Goal: Find specific page/section: Find specific page/section

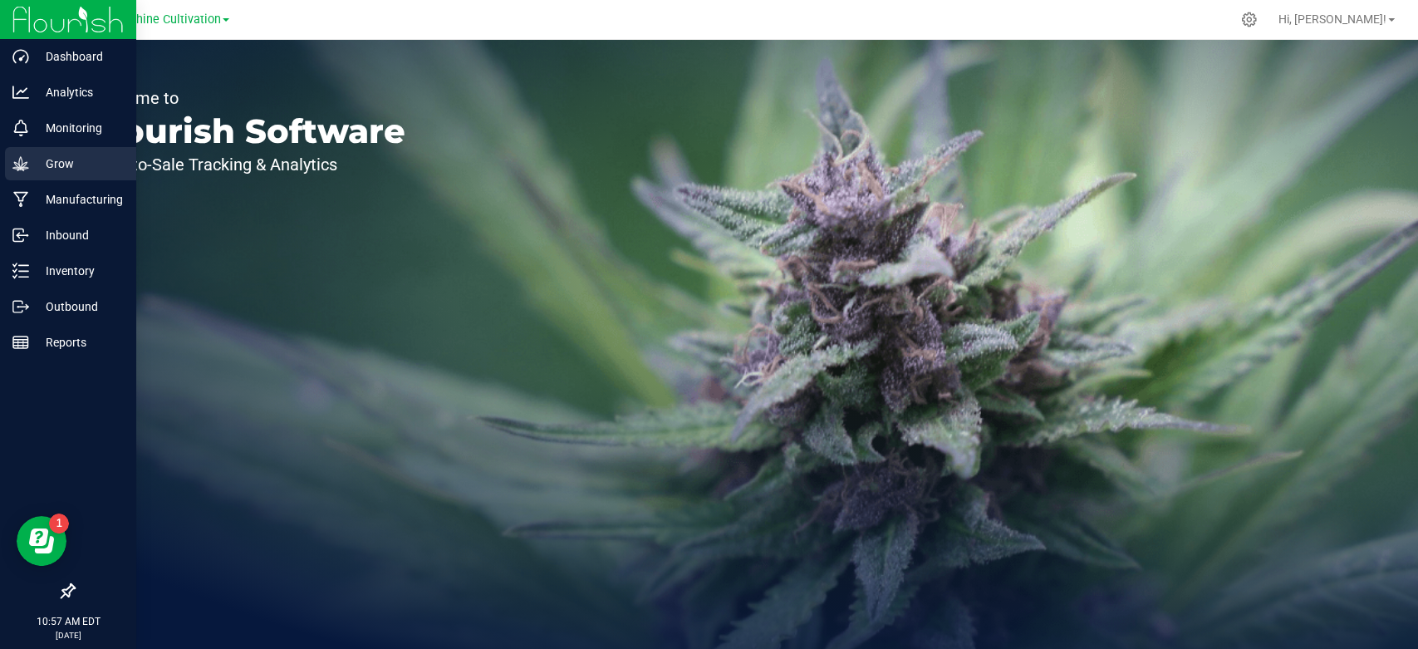
click at [98, 164] on p "Grow" at bounding box center [79, 164] width 100 height 20
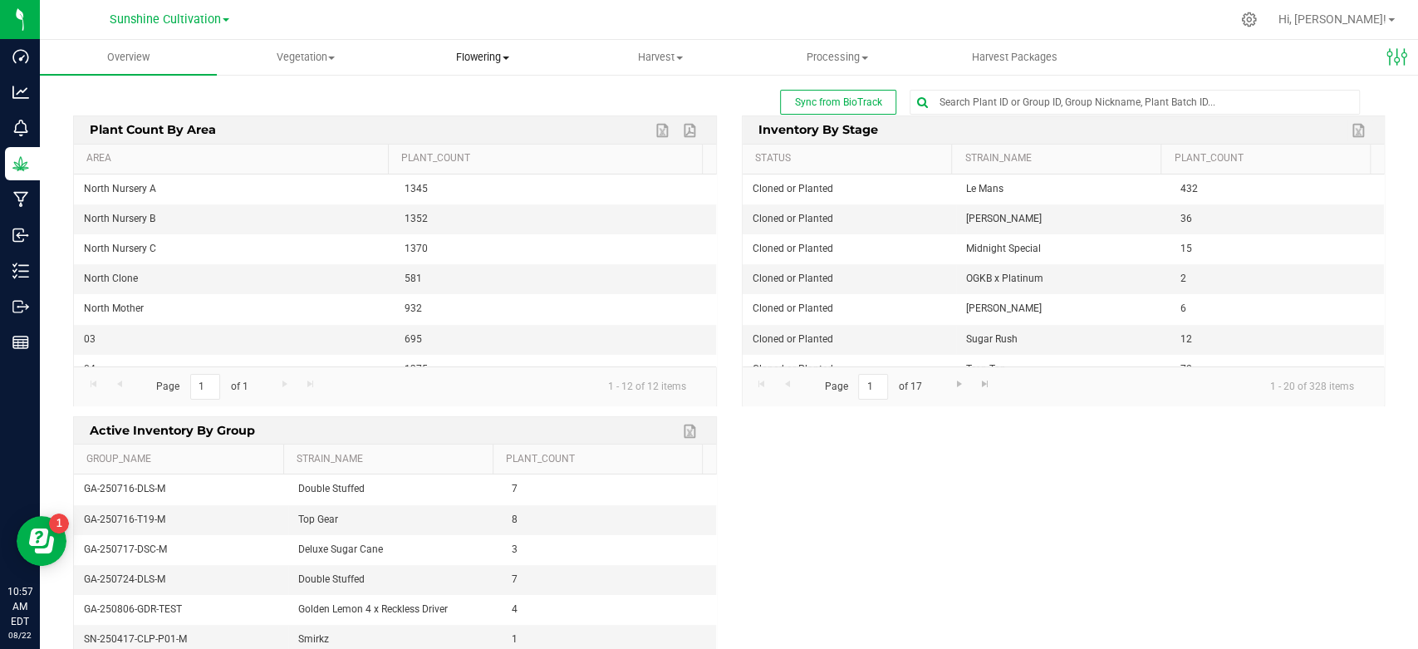
click at [499, 60] on span "Flowering" at bounding box center [482, 57] width 175 height 15
click at [469, 118] on span "Flowering groups" at bounding box center [464, 120] width 138 height 14
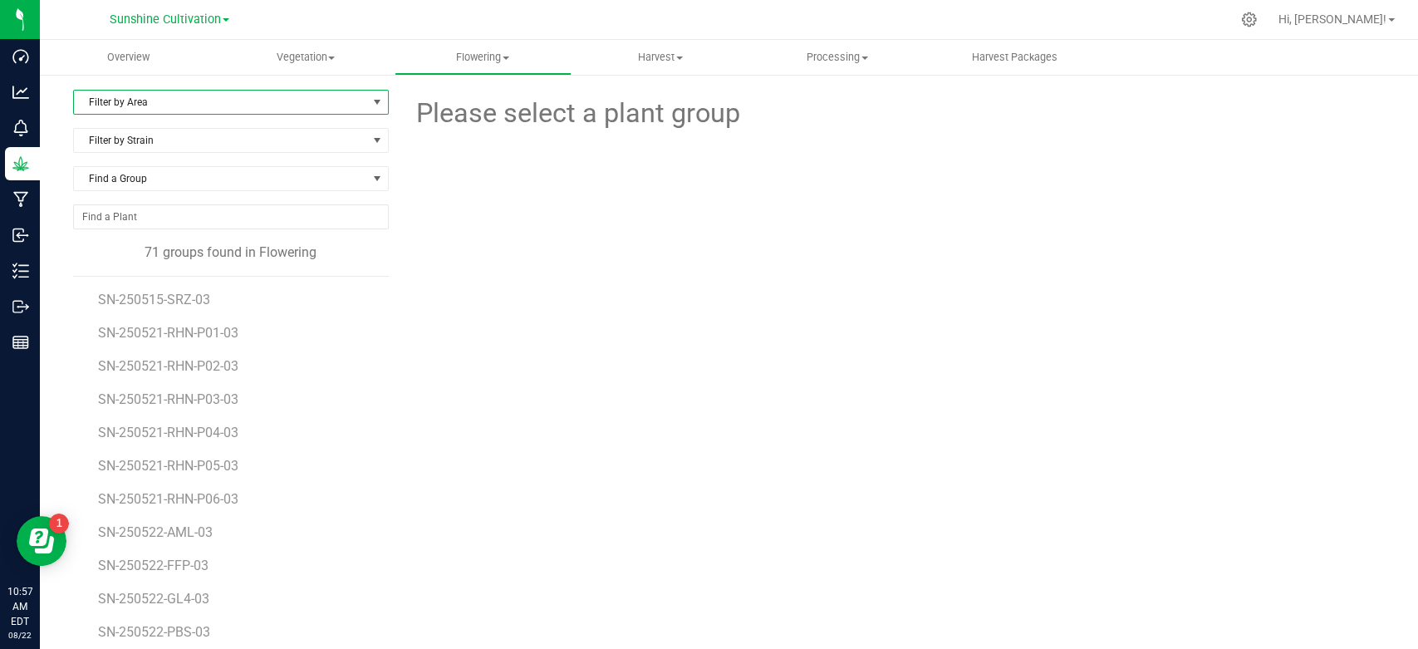
click at [339, 106] on span "Filter by Area" at bounding box center [220, 102] width 293 height 23
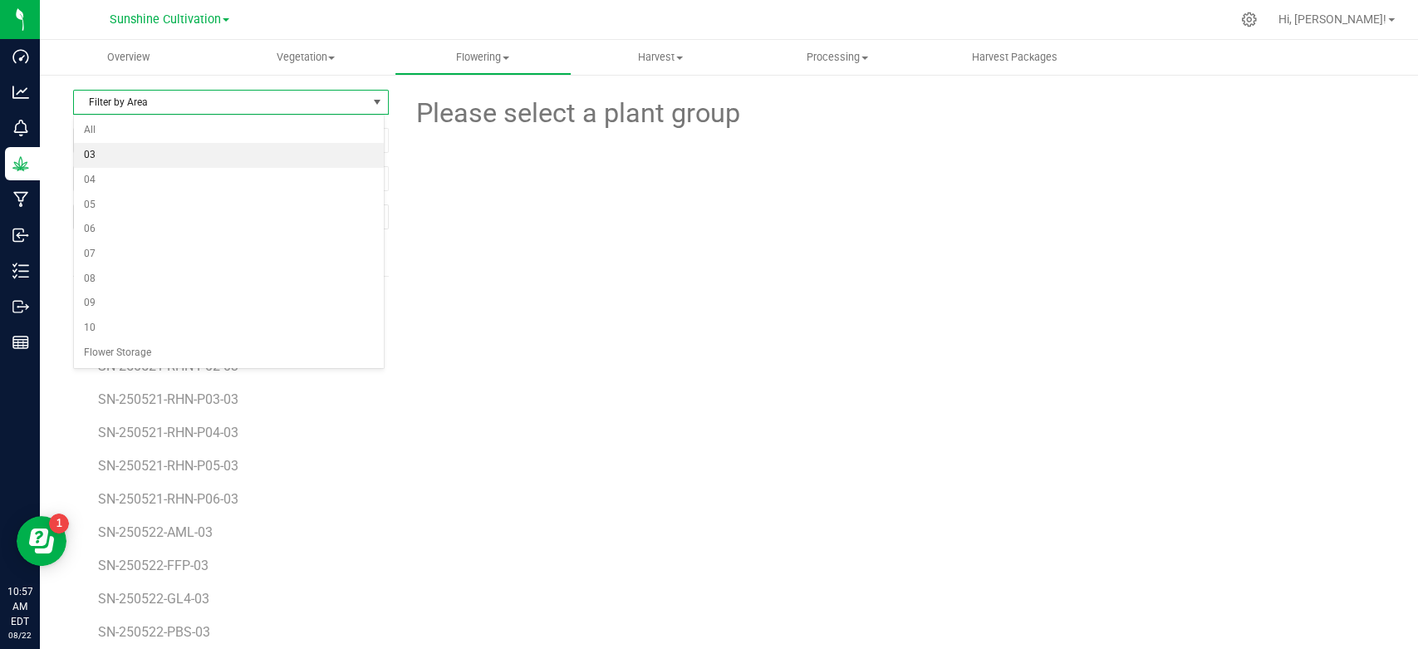
click at [314, 145] on li "03" at bounding box center [229, 155] width 310 height 25
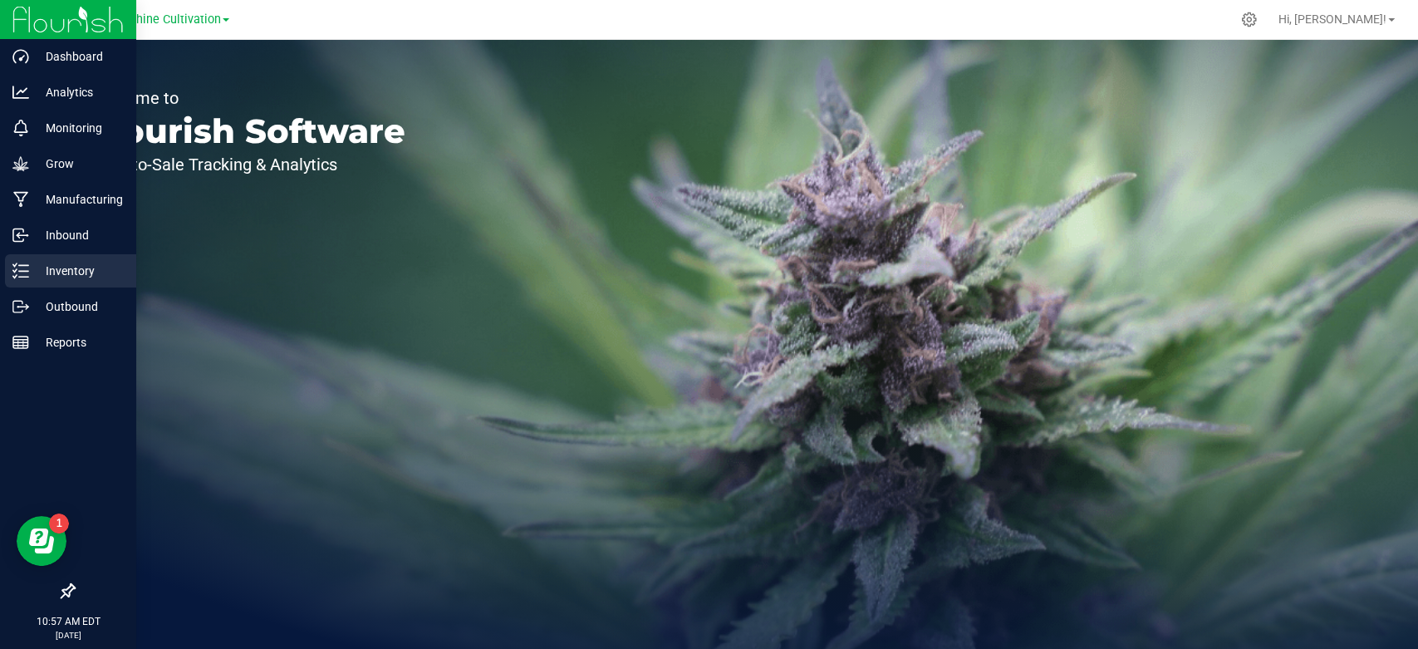
click at [33, 261] on p "Inventory" at bounding box center [79, 271] width 100 height 20
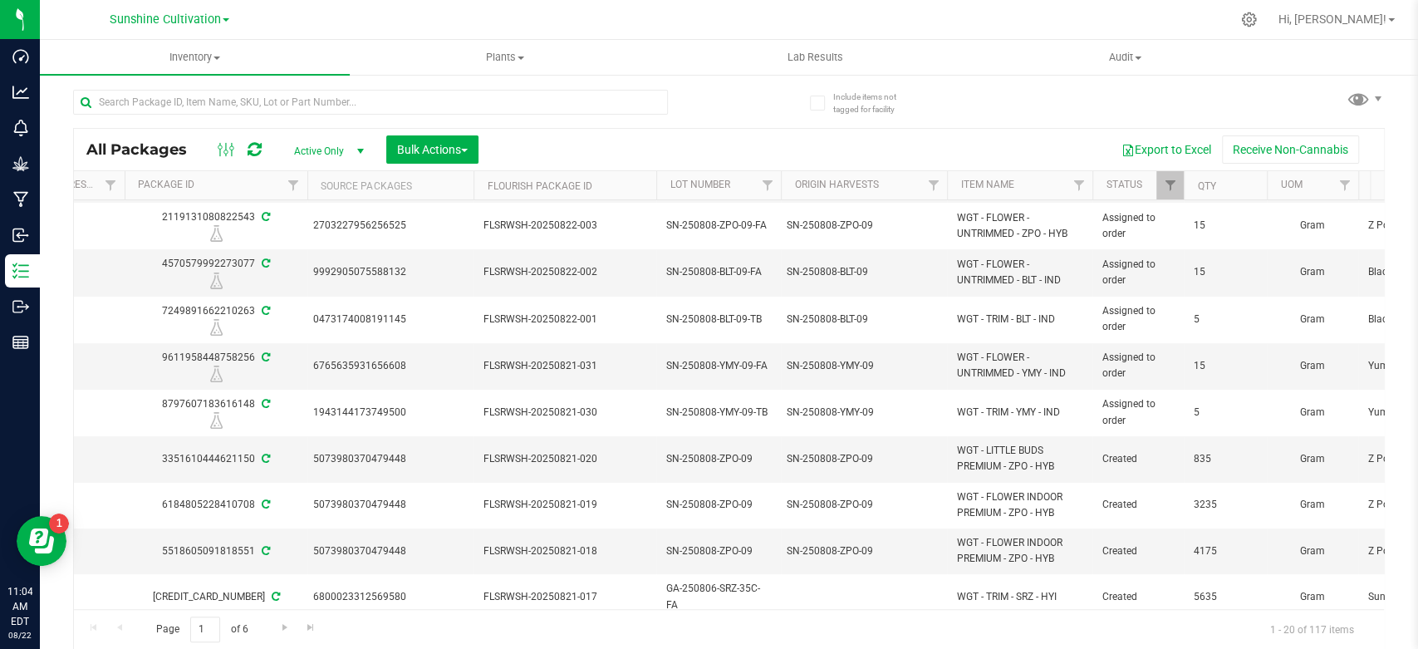
scroll to position [0, 298]
